Goal: Find contact information: Find contact information

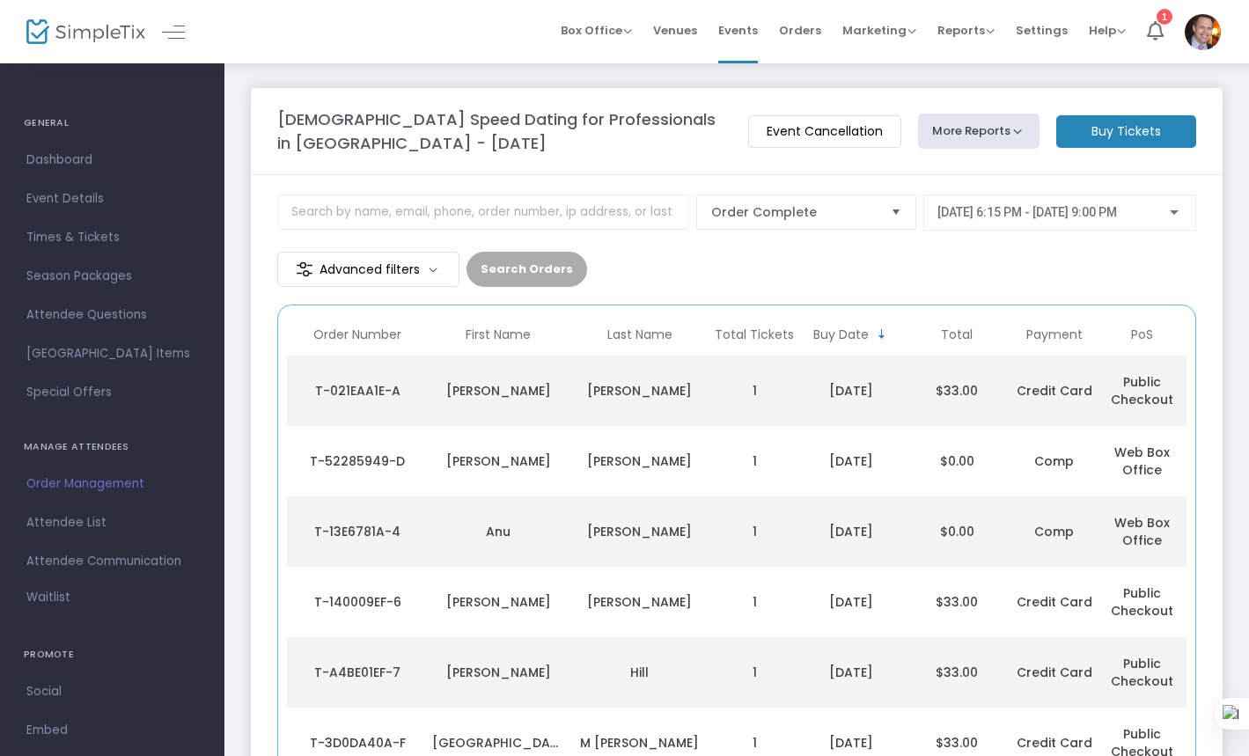
click at [350, 382] on div "T-021EAA1E-A" at bounding box center [357, 391] width 132 height 18
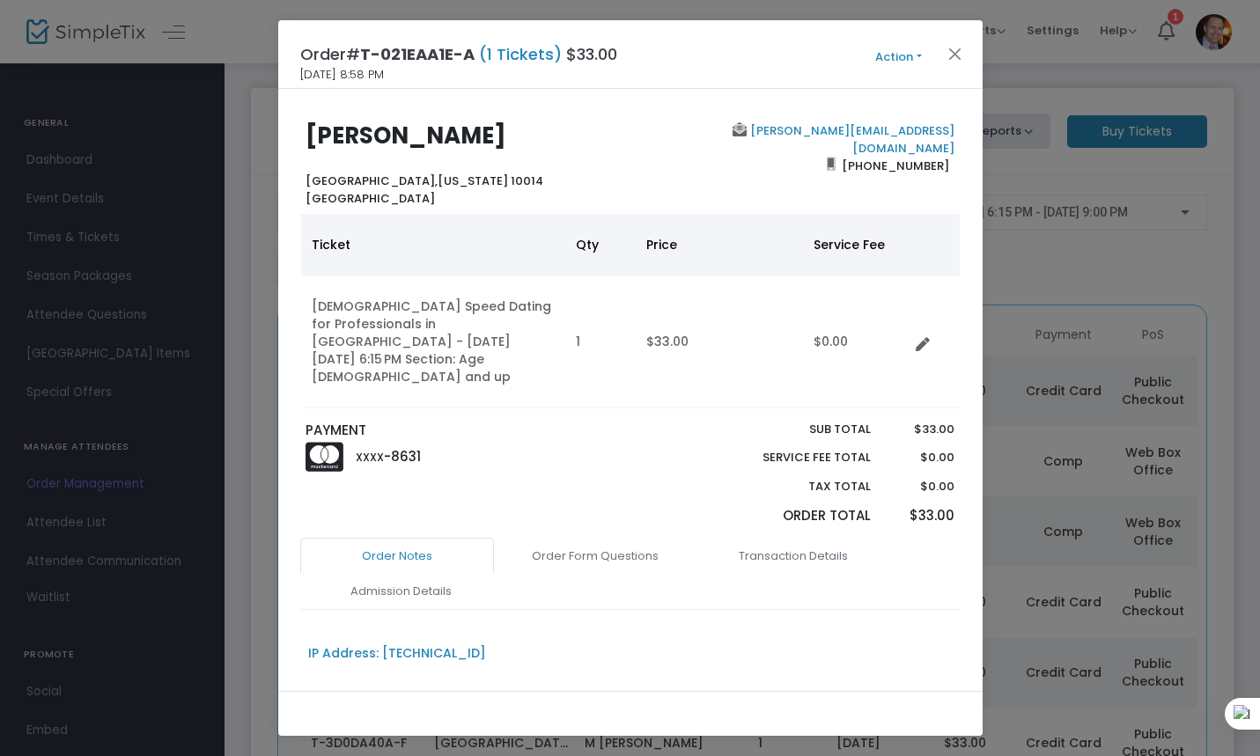
drag, startPoint x: 479, startPoint y: 136, endPoint x: 307, endPoint y: 142, distance: 171.8
click at [307, 142] on b "[PERSON_NAME]" at bounding box center [405, 136] width 201 height 32
copy b "[PERSON_NAME]"
drag, startPoint x: 946, startPoint y: 125, endPoint x: 785, endPoint y: 132, distance: 161.3
click at [785, 132] on div "[PERSON_NAME][EMAIL_ADDRESS][DOMAIN_NAME] [PHONE_NUMBER]" at bounding box center [796, 164] width 333 height 85
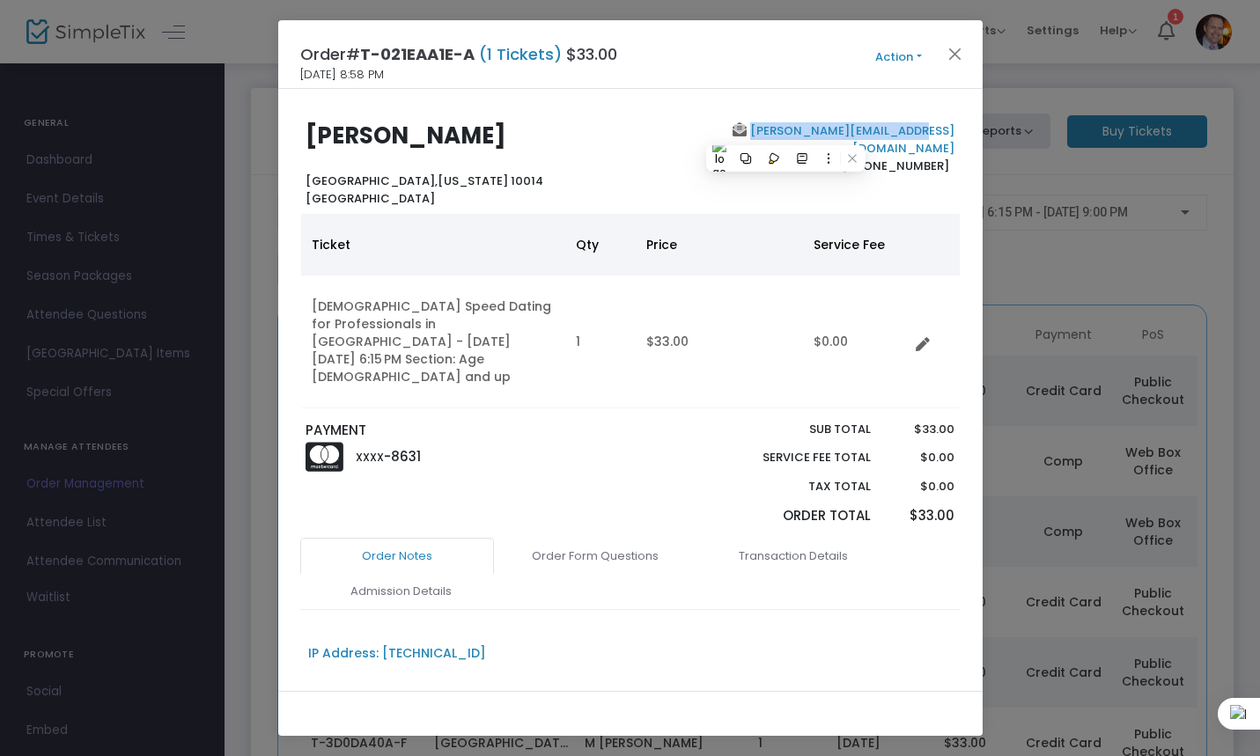
copy link "[PERSON_NAME][EMAIL_ADDRESS][DOMAIN_NAME]"
click at [937, 178] on div "[PERSON_NAME][EMAIL_ADDRESS][DOMAIN_NAME] [PHONE_NUMBER]" at bounding box center [796, 164] width 333 height 85
drag, startPoint x: 940, startPoint y: 147, endPoint x: 884, endPoint y: 187, distance: 68.9
click at [847, 151] on span "[PHONE_NUMBER]" at bounding box center [894, 165] width 119 height 28
click at [951, 157] on div "[PERSON_NAME][EMAIL_ADDRESS][DOMAIN_NAME] [PHONE_NUMBER]" at bounding box center [796, 164] width 333 height 85
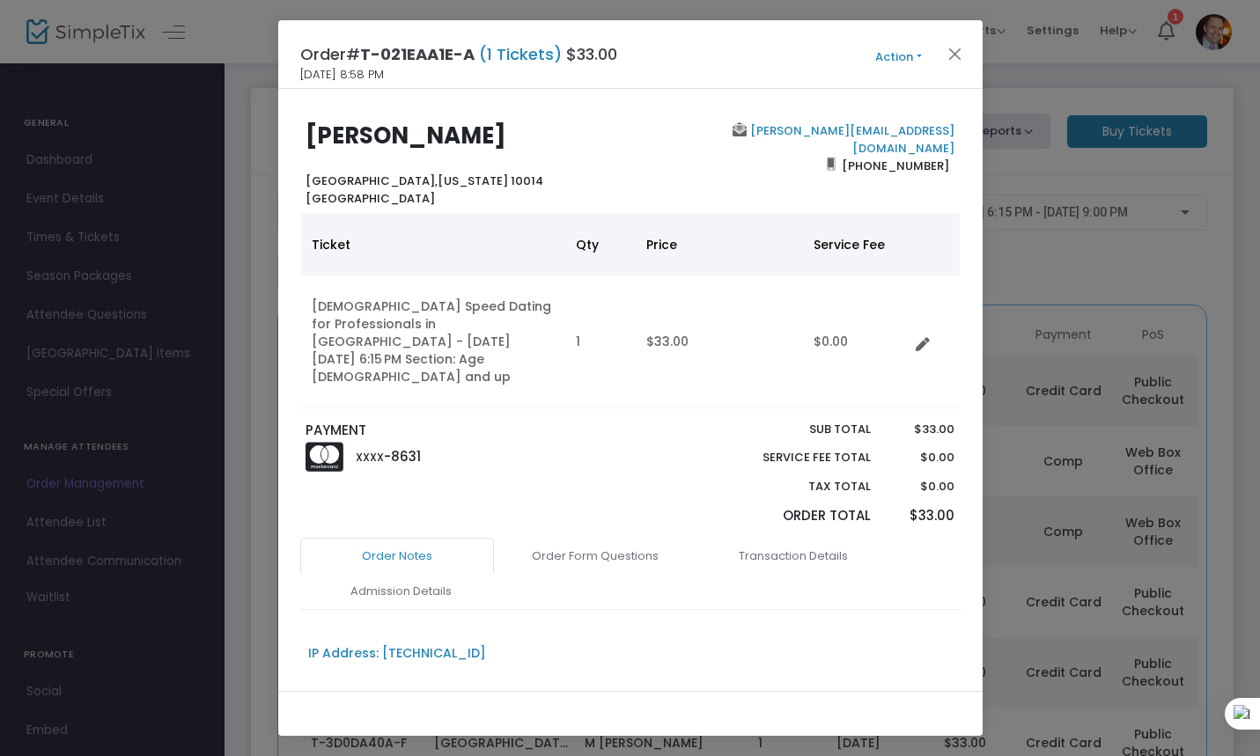
drag, startPoint x: 944, startPoint y: 146, endPoint x: 840, endPoint y: 148, distance: 103.9
click at [840, 148] on div "[PERSON_NAME][EMAIL_ADDRESS][DOMAIN_NAME] [PHONE_NUMBER]" at bounding box center [796, 164] width 333 height 85
copy span "[PHONE_NUMBER]"
